Goal: Information Seeking & Learning: Learn about a topic

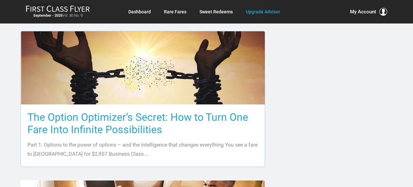
scroll to position [458, 0]
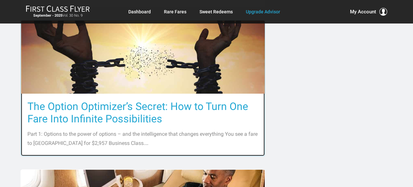
click at [181, 57] on img at bounding box center [143, 57] width 244 height 140
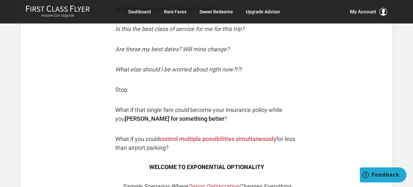
scroll to position [327, 0]
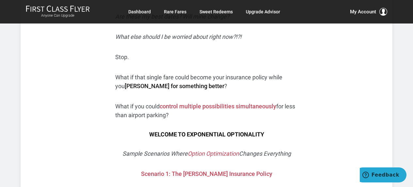
click at [258, 104] on span "control multiple possibilities simultaneously" at bounding box center [218, 106] width 117 height 7
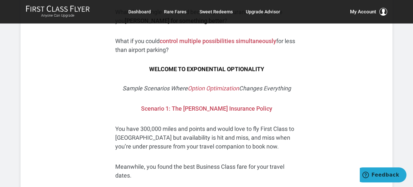
scroll to position [425, 0]
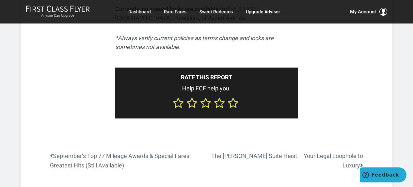
scroll to position [2157, 0]
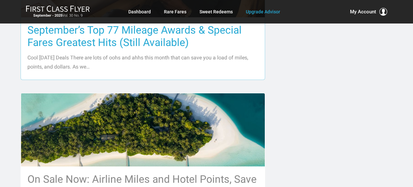
scroll to position [600, 0]
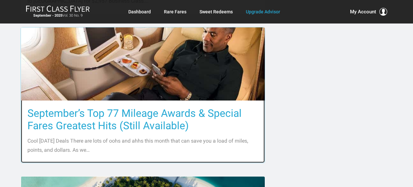
click at [154, 55] on img at bounding box center [143, 64] width 244 height 153
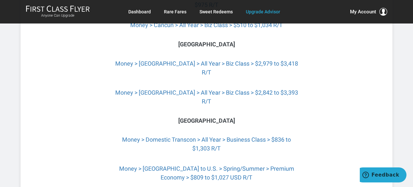
scroll to position [1804, 0]
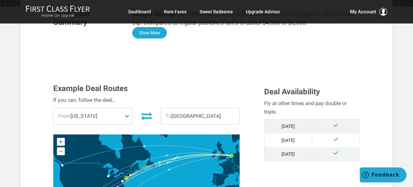
scroll to position [65, 0]
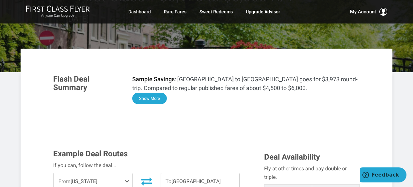
click at [146, 100] on button "Show More" at bounding box center [149, 98] width 35 height 11
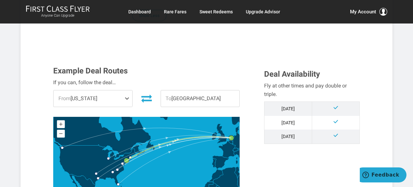
scroll to position [686, 0]
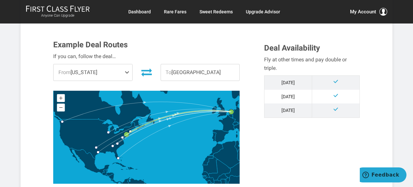
click at [112, 69] on span "From New York" at bounding box center [93, 72] width 78 height 16
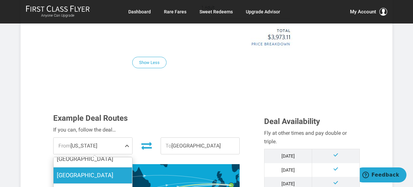
scroll to position [654, 0]
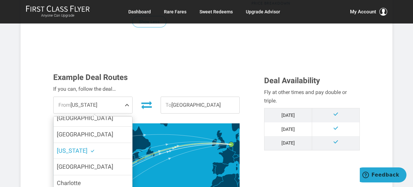
click at [254, 139] on div "Example Deal Routes If you can, follow the deal… From New York Atlanta Chicago …" at bounding box center [153, 146] width 211 height 147
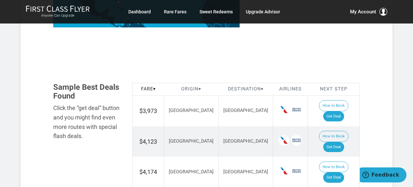
scroll to position [850, 0]
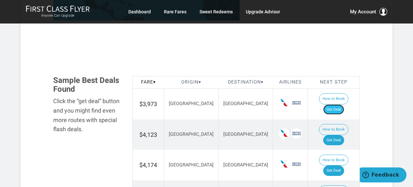
click at [343, 105] on link "Get Deal" at bounding box center [334, 110] width 21 height 10
